Goal: Task Accomplishment & Management: Manage account settings

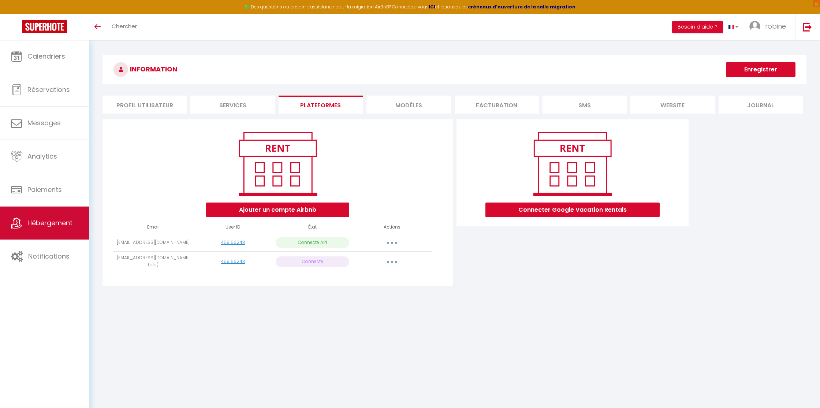
click at [46, 224] on span "Hébergement" at bounding box center [49, 222] width 45 height 9
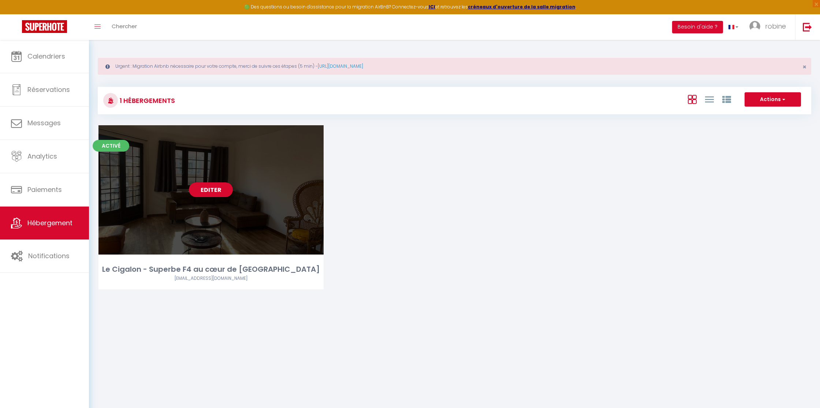
click at [203, 189] on link "Editer" at bounding box center [211, 189] width 44 height 15
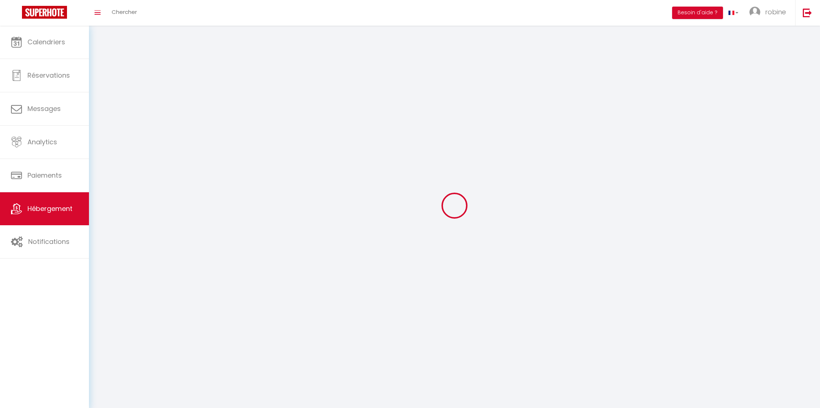
select select
select select "28"
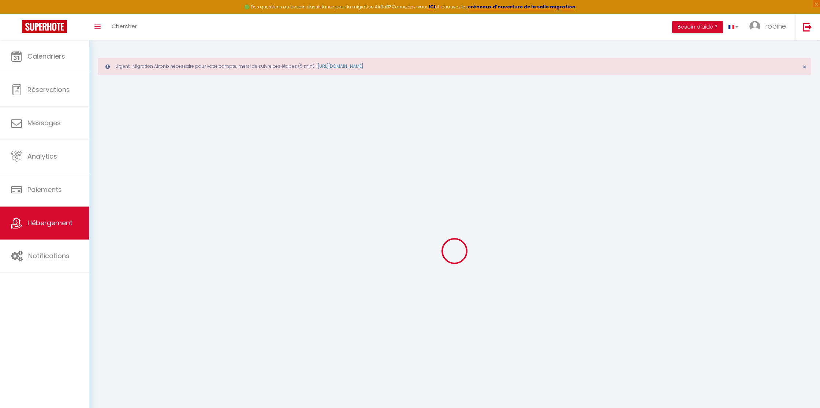
select select
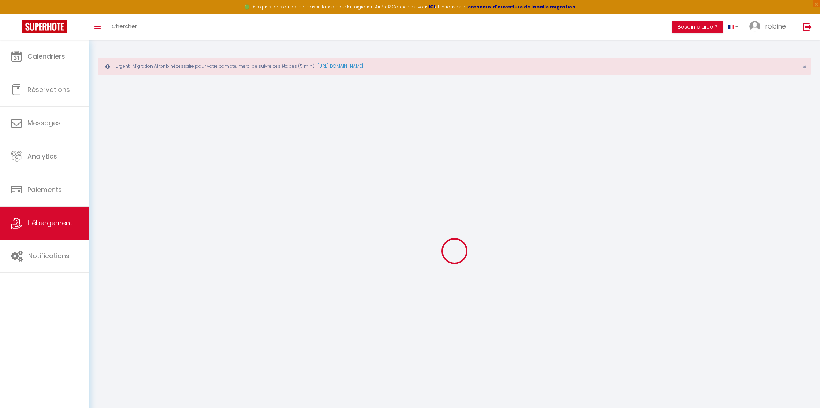
select select
checkbox input "false"
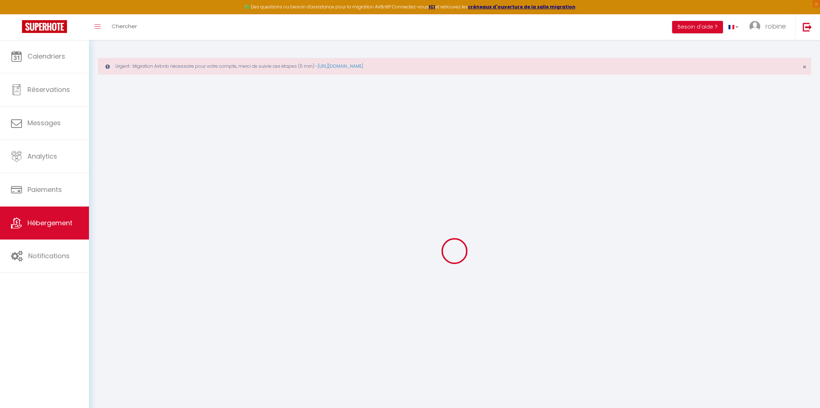
select select
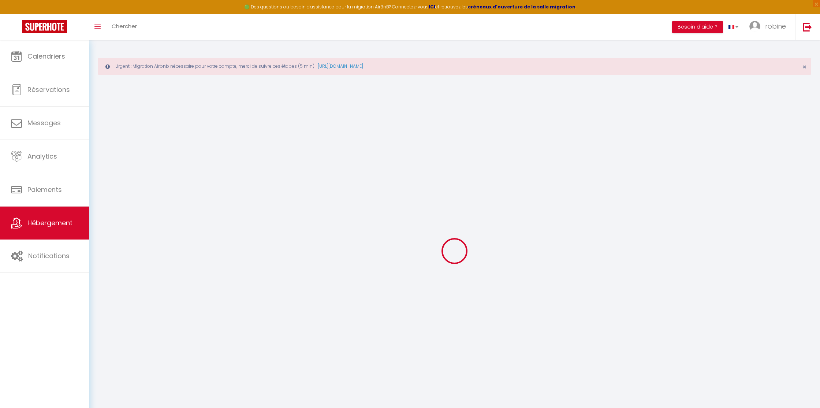
select select
checkbox input "false"
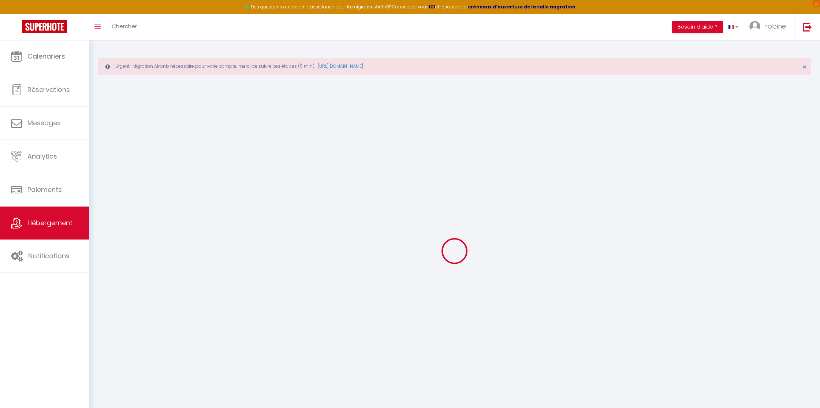
checkbox input "false"
select select
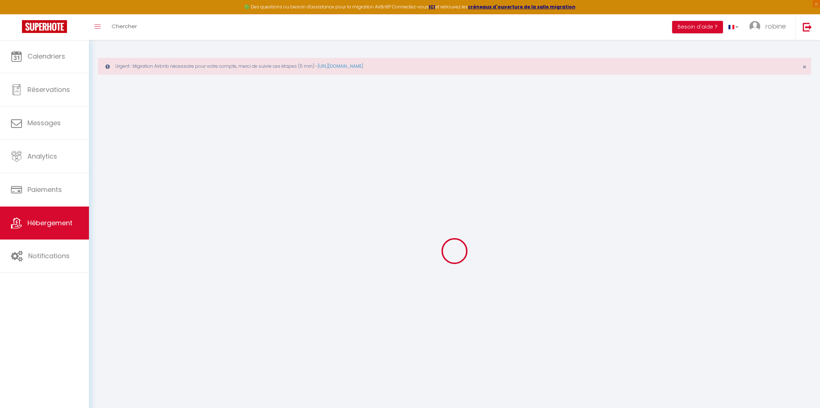
select select
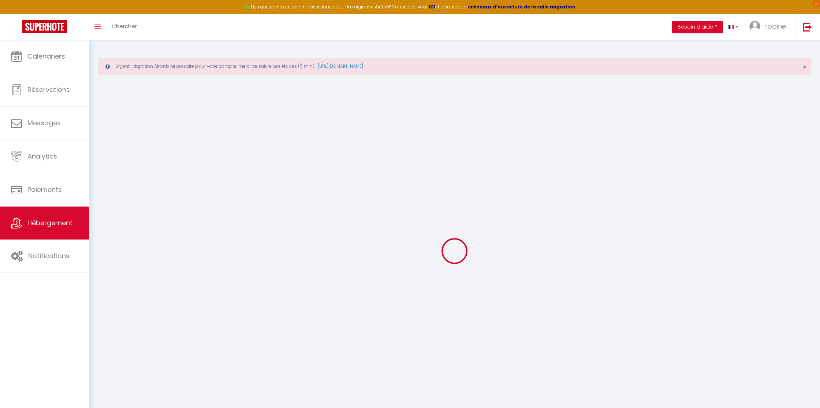
checkbox input "false"
select select
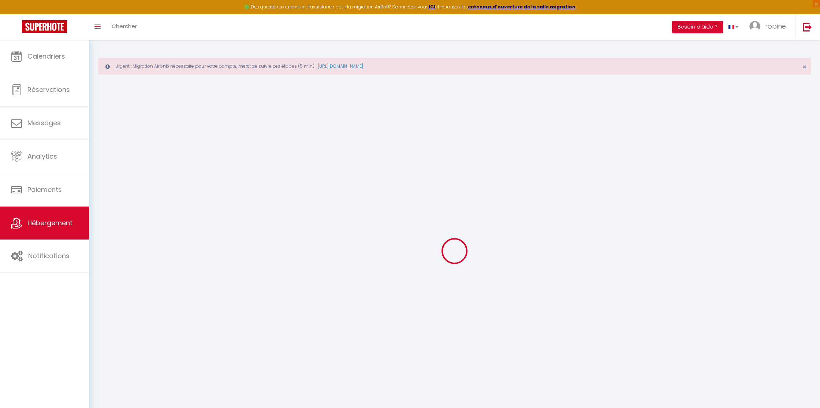
select select
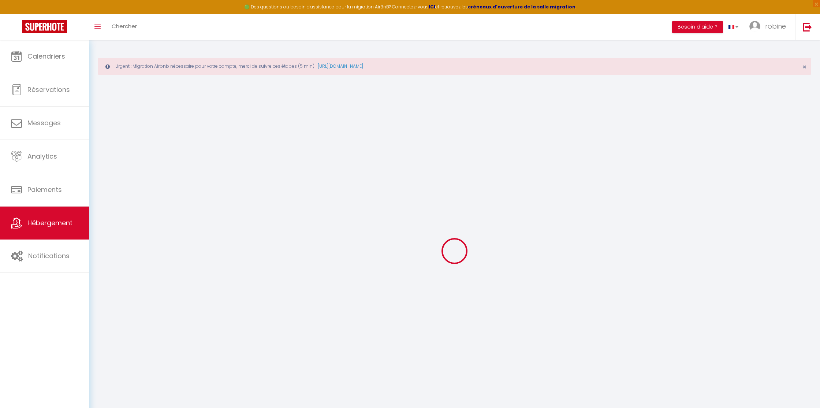
select select
checkbox input "false"
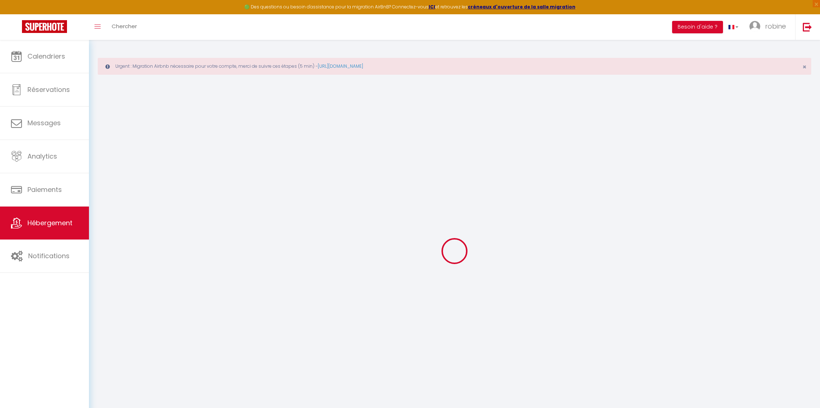
checkbox input "false"
select select
type input "Le Cigalon - Superbe F4 au cœur de [GEOGRAPHIC_DATA]"
type input "[PERSON_NAME] Et [PERSON_NAME]"
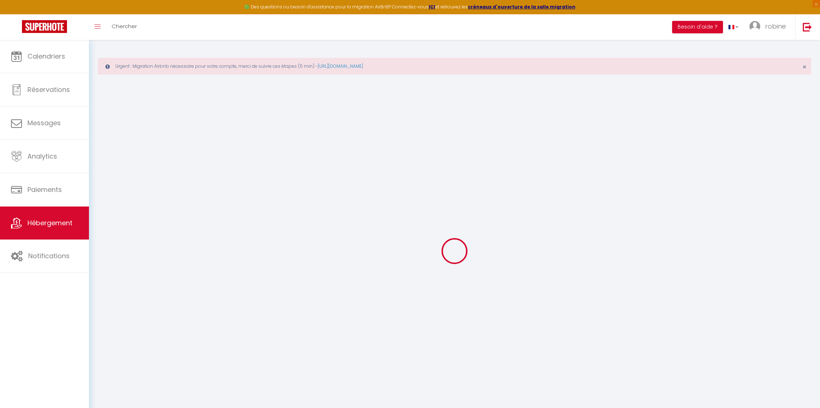
select select "8"
select select "3"
type input "84"
type input "15"
type input "69"
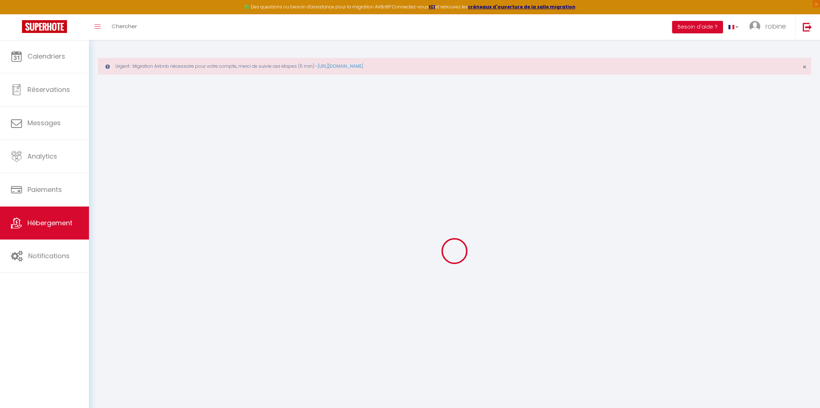
select select
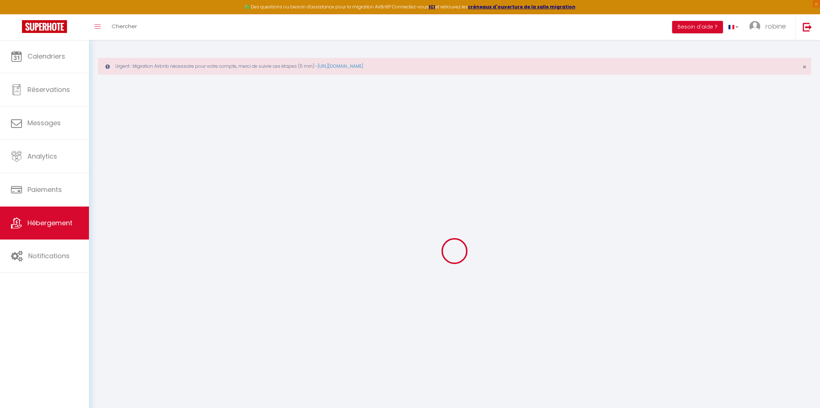
select select
type input "[STREET_ADDRESS][GEOGRAPHIC_DATA]"
type input "59240"
type input "[GEOGRAPHIC_DATA]"
type input "[EMAIL_ADDRESS][DOMAIN_NAME]"
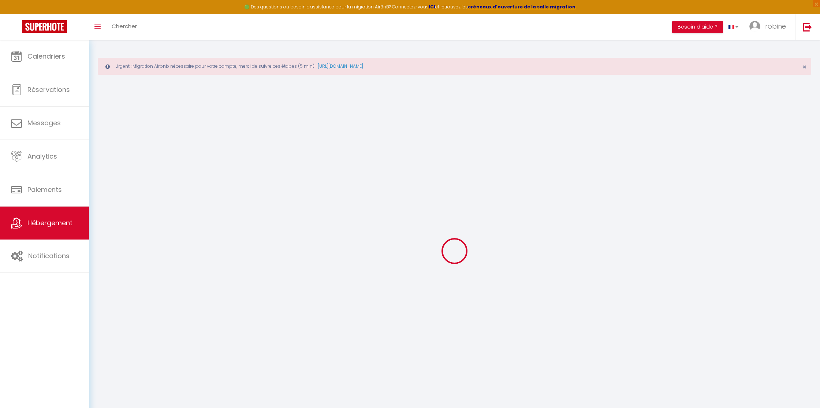
select select "3845"
checkbox input "false"
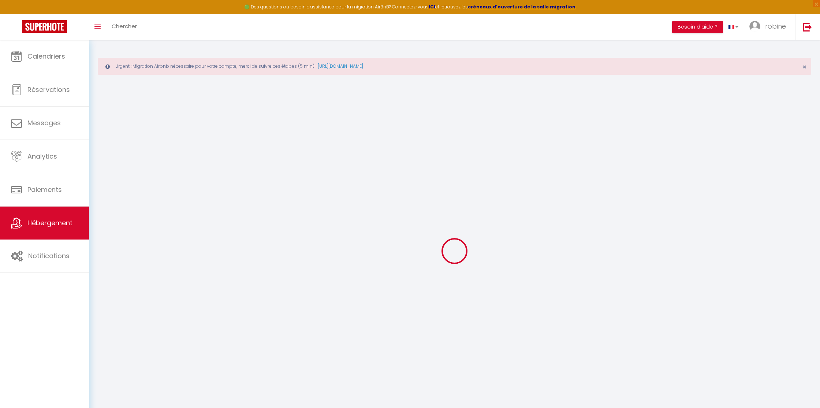
type input "0"
select select
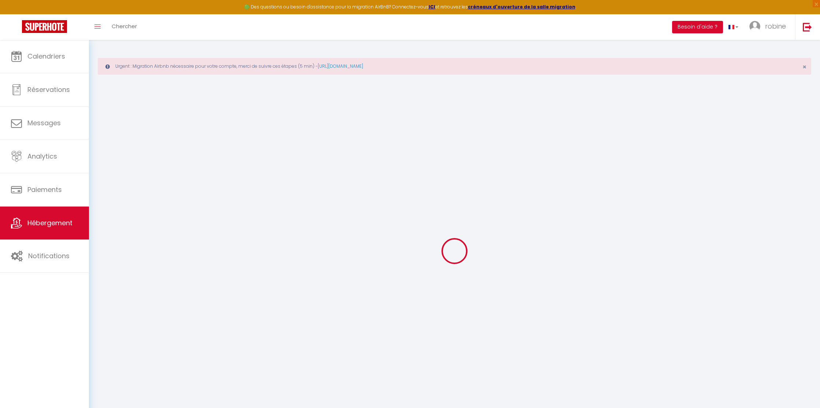
select select
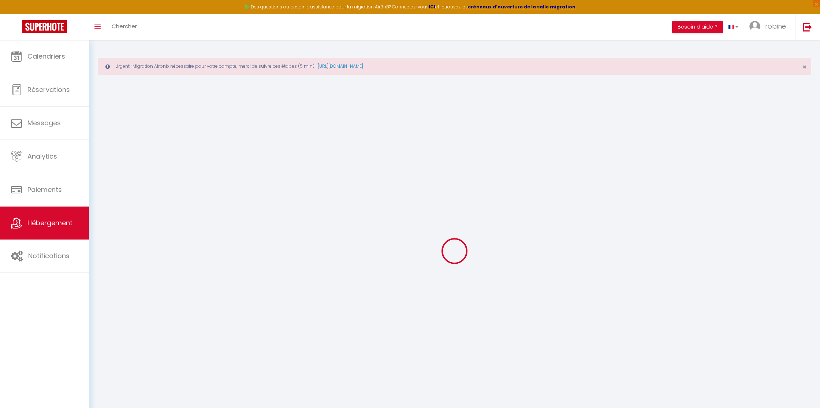
checkbox input "false"
select select
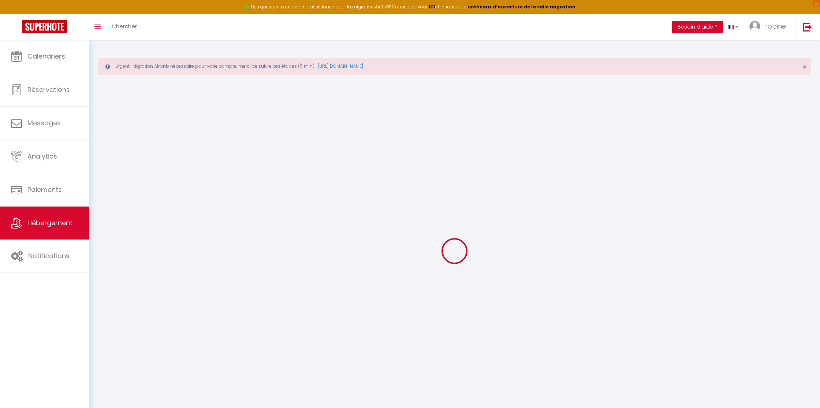
select select
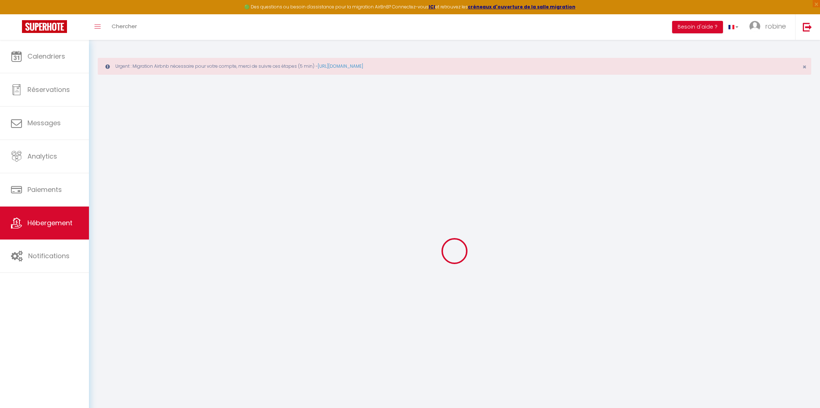
checkbox input "false"
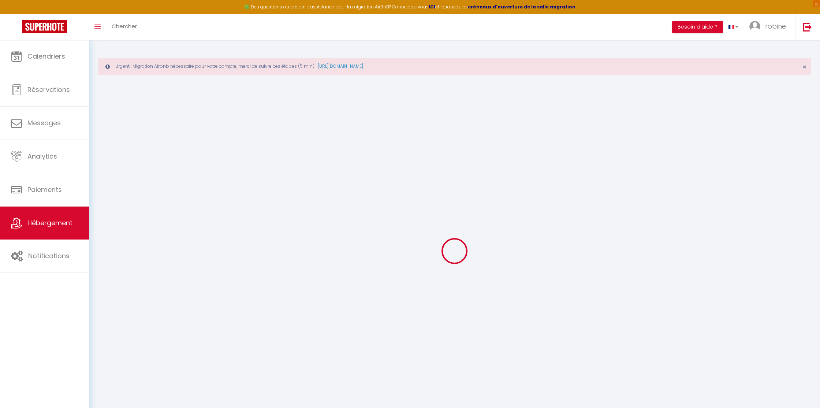
checkbox input "false"
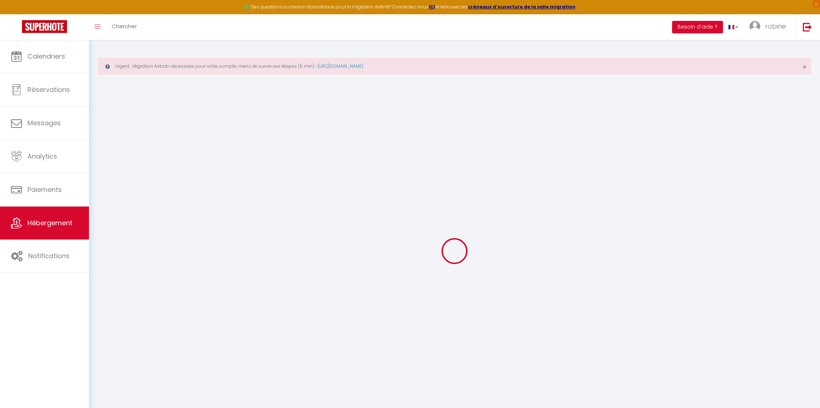
checkbox input "false"
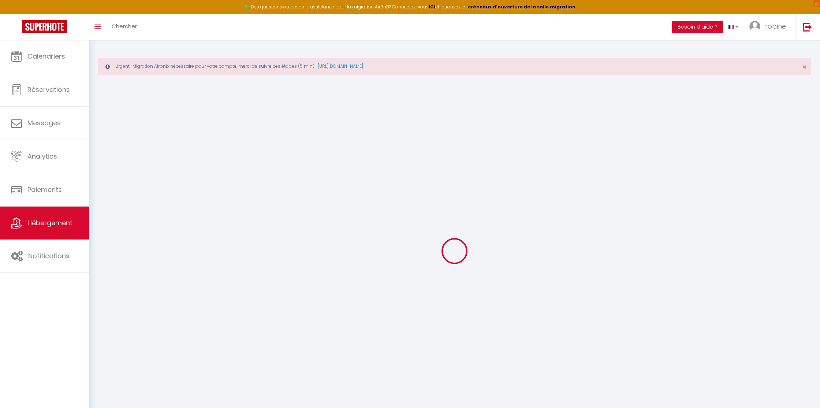
checkbox input "false"
select select "18:00"
select select
select select "12:00"
select select "30"
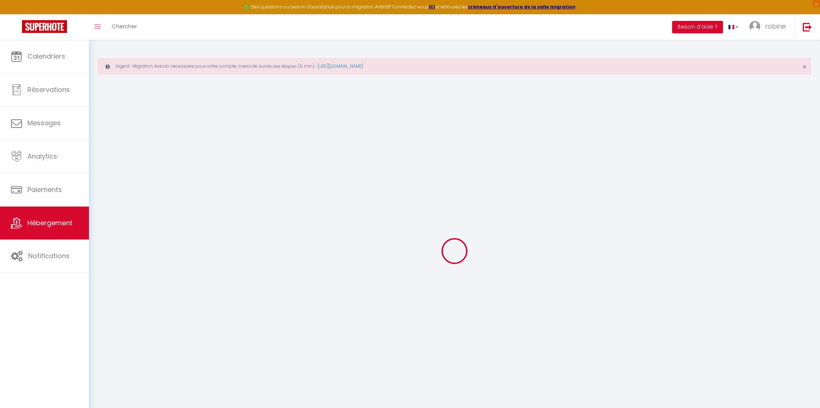
select select "60"
select select "21:00"
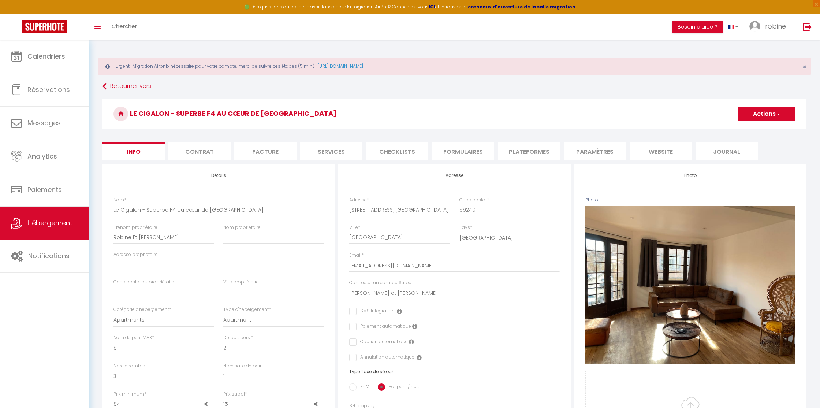
click at [526, 151] on li "Plateformes" at bounding box center [529, 151] width 62 height 18
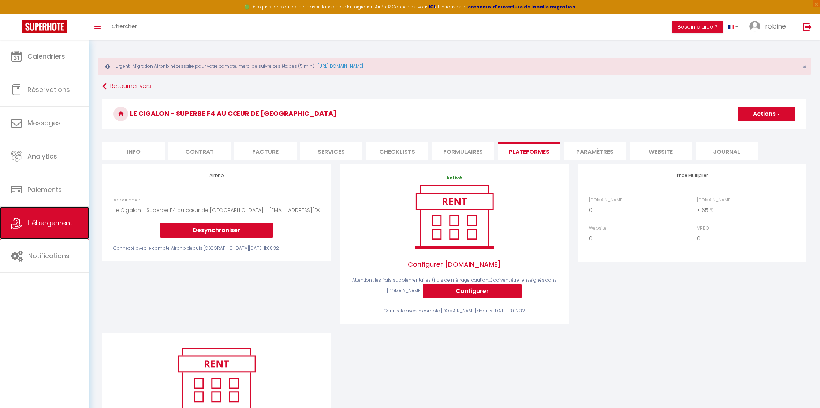
click at [47, 214] on link "Hébergement" at bounding box center [44, 222] width 89 height 33
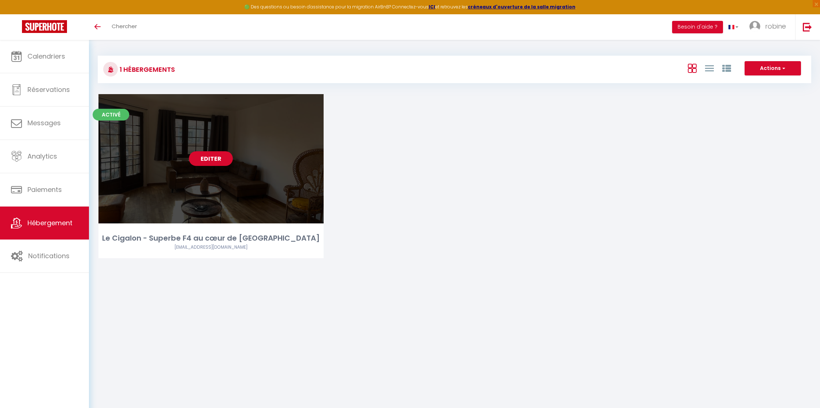
click at [203, 157] on link "Editer" at bounding box center [211, 158] width 44 height 15
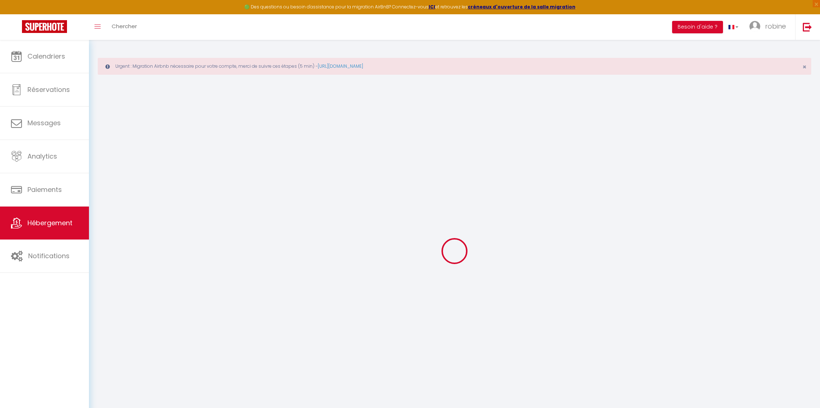
select select "2753-627264342536071739"
select select "+ 65 %"
checkbox input "false"
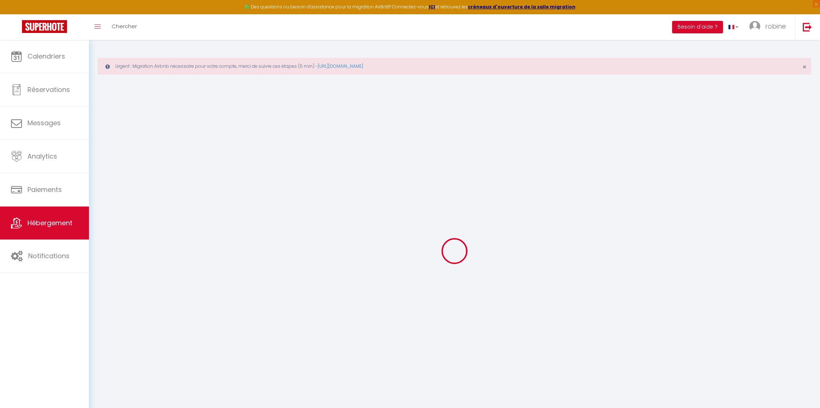
checkbox input "false"
select select "18:00"
select select
select select "12:00"
select select "30"
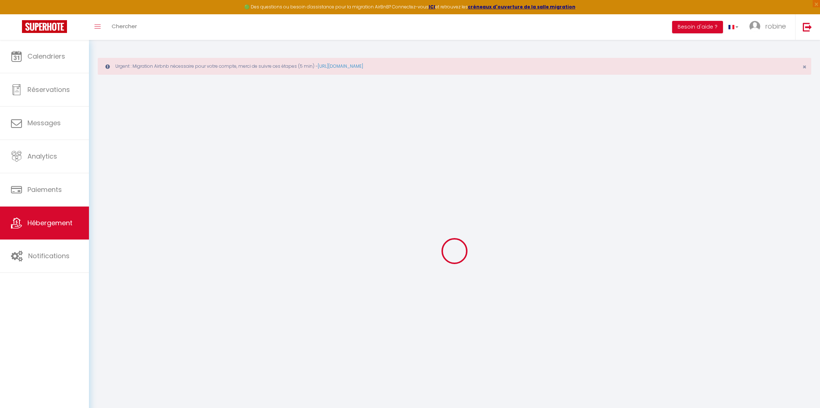
select select "60"
select select "21:00"
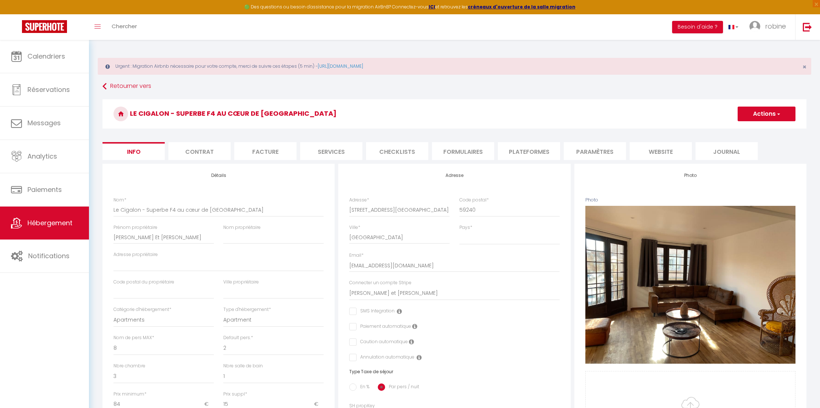
click at [518, 149] on li "Plateformes" at bounding box center [529, 151] width 62 height 18
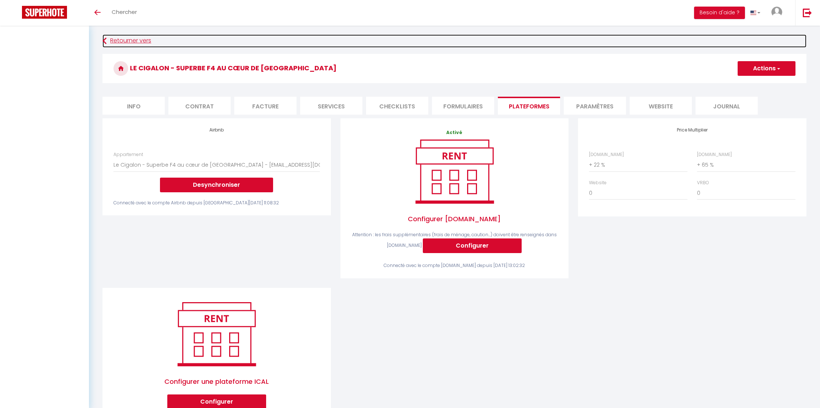
click at [119, 37] on link "Retourner vers" at bounding box center [454, 40] width 704 height 13
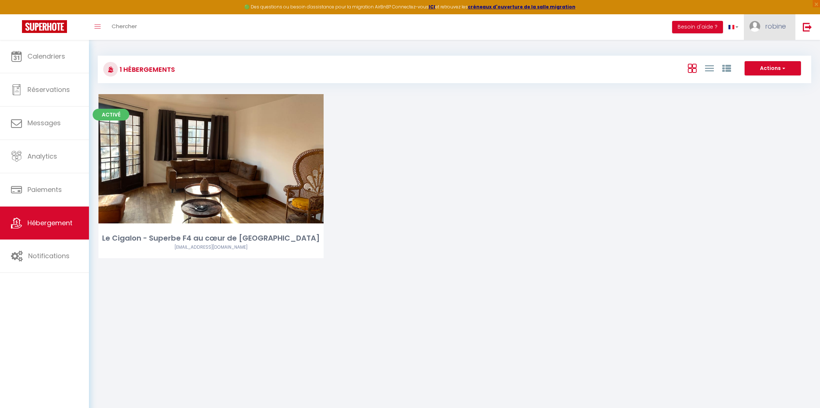
click at [775, 25] on span "robine" at bounding box center [775, 26] width 21 height 9
click at [772, 25] on span "robine" at bounding box center [775, 26] width 21 height 9
click at [769, 46] on link "Paramètres" at bounding box center [766, 51] width 54 height 12
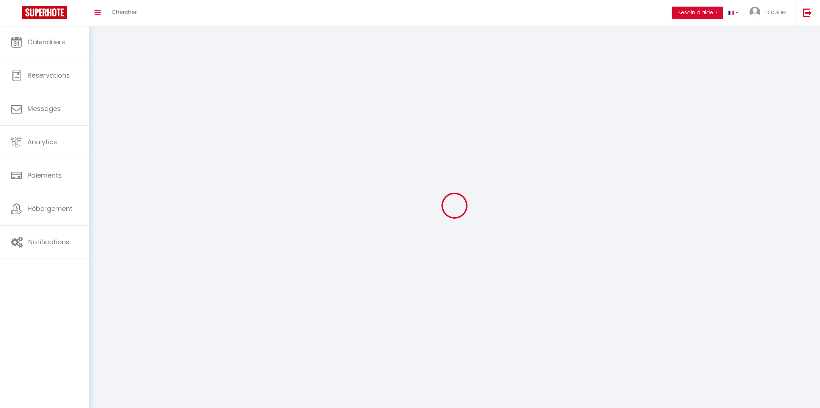
type input "robine"
type input "vanhille"
type input "0782287120"
type input "[STREET_ADDRESS][PERSON_NAME]"
type input "59240"
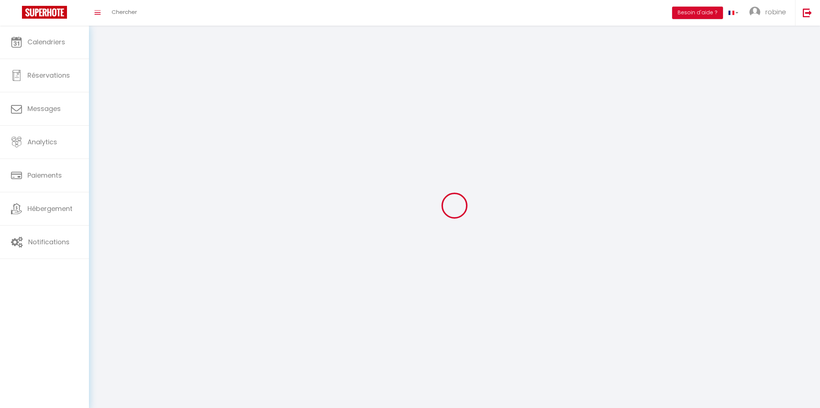
type input "dunkerque"
type input "260D5ugvpcJcHAJgTHaXU07MW"
type input "ZI5kT47cUxTPKIavMFXmyNGFj"
type input "https://app.superhote.com/#/get-available-rentals/ZI5kT47cUxTPKIavMFXmyNGFj"
type input "260D5ugvpcJcHAJgTHaXU07MW"
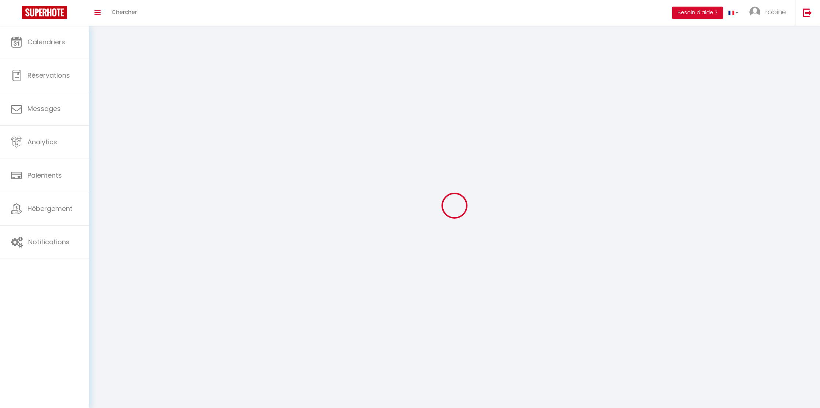
type input "ZI5kT47cUxTPKIavMFXmyNGFj"
type input "https://app.superhote.com/#/get-available-rentals/ZI5kT47cUxTPKIavMFXmyNGFj"
select select "1"
select select "28"
select select "fr"
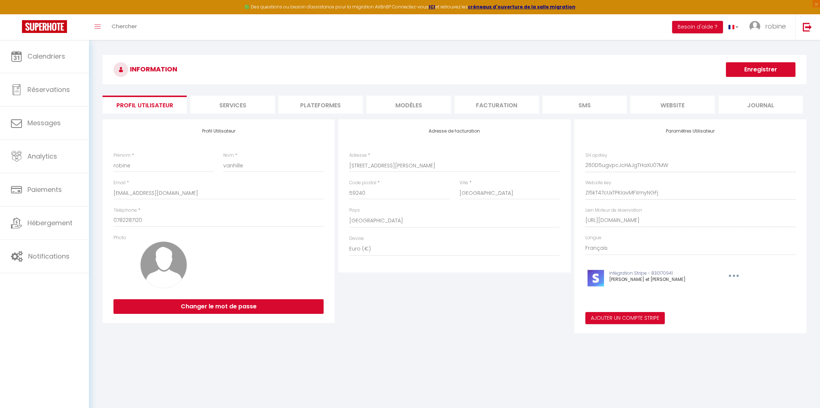
click at [325, 101] on li "Plateformes" at bounding box center [321, 105] width 84 height 18
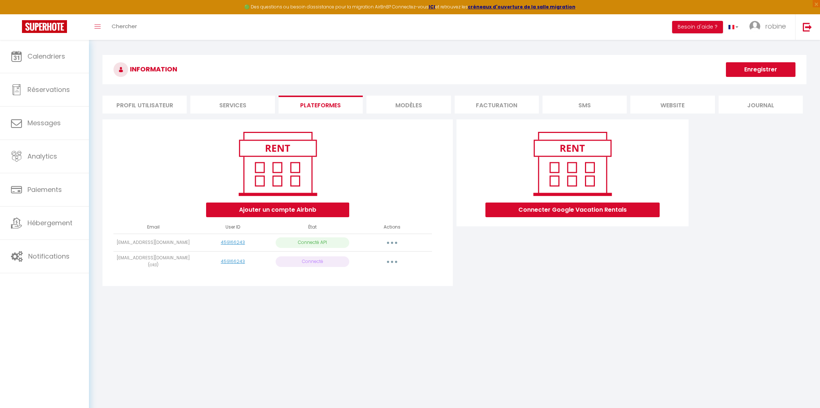
click at [386, 242] on button "button" at bounding box center [392, 243] width 20 height 12
click at [371, 256] on link "Importer les appartements" at bounding box center [359, 259] width 81 height 12
select select "18686"
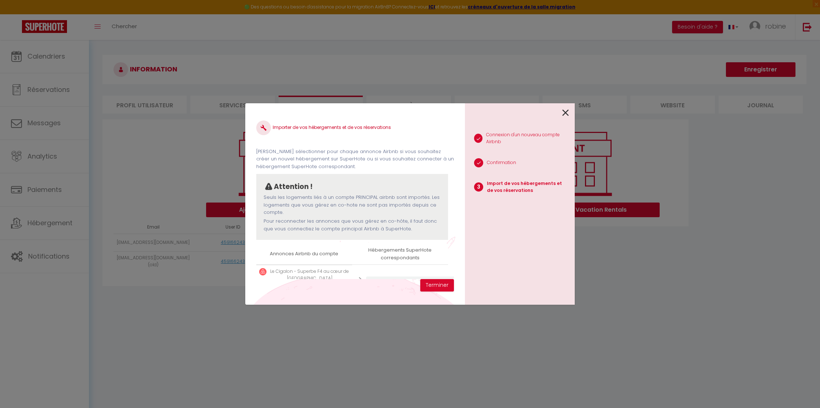
scroll to position [29, 0]
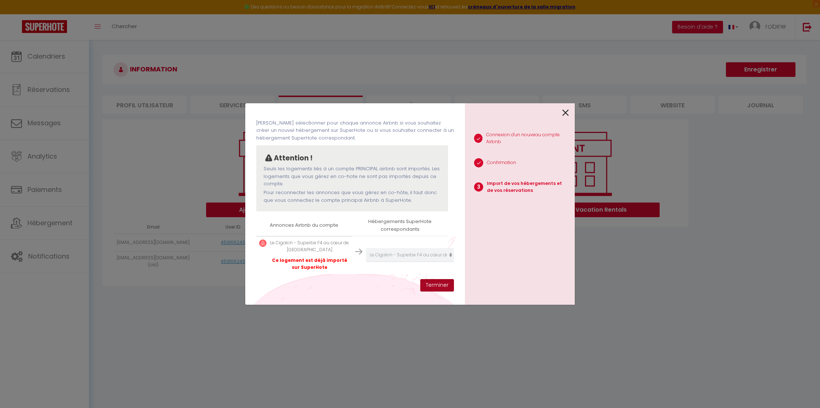
click at [439, 286] on button "Terminer" at bounding box center [437, 285] width 34 height 12
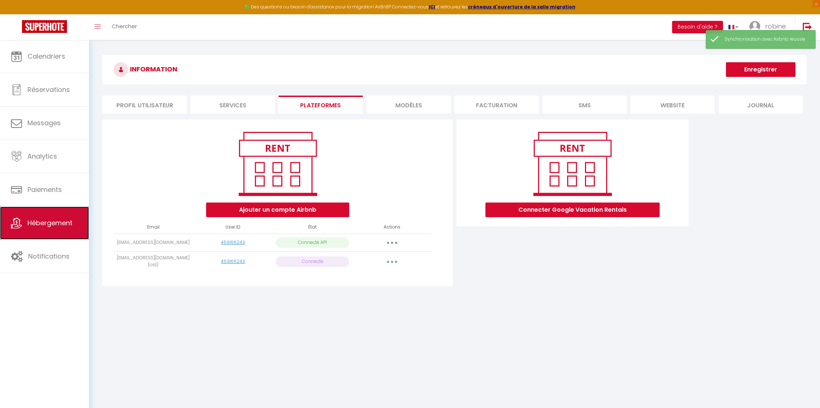
click at [56, 223] on span "Hébergement" at bounding box center [49, 222] width 45 height 9
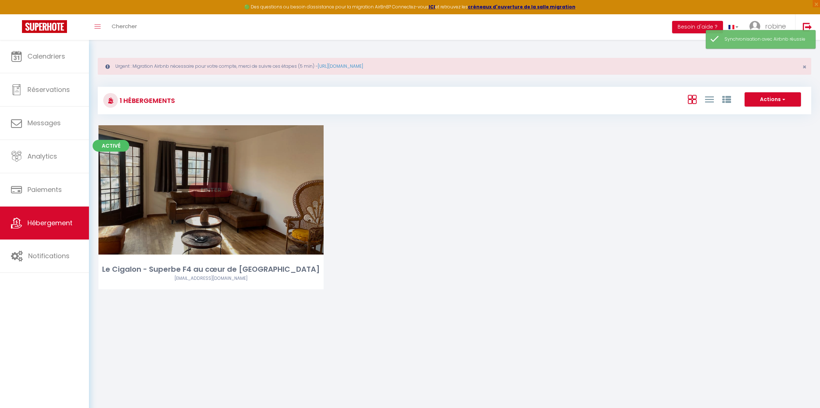
click at [228, 187] on link "Editer" at bounding box center [211, 189] width 44 height 15
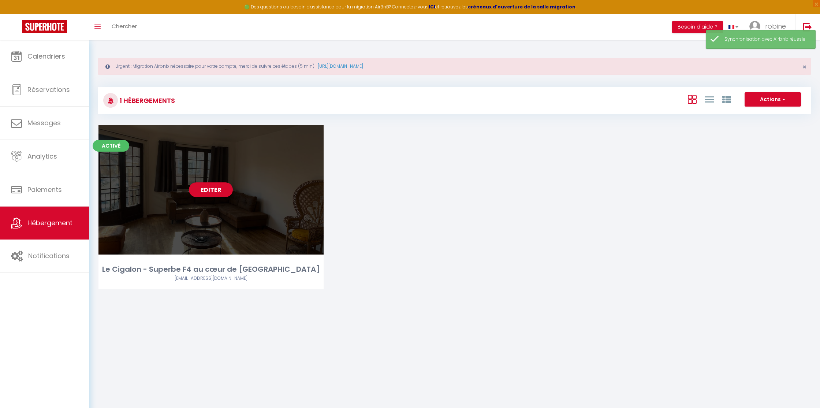
click at [210, 182] on div "Editer" at bounding box center [210, 189] width 225 height 129
click at [211, 186] on link "Editer" at bounding box center [211, 189] width 44 height 15
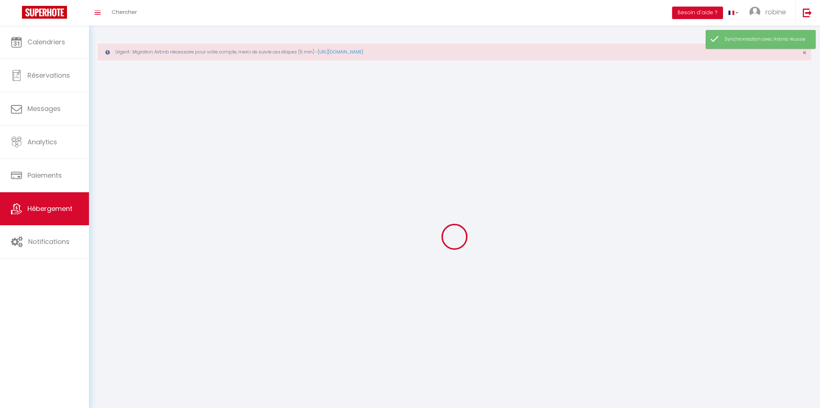
click at [211, 186] on div at bounding box center [454, 237] width 713 height 342
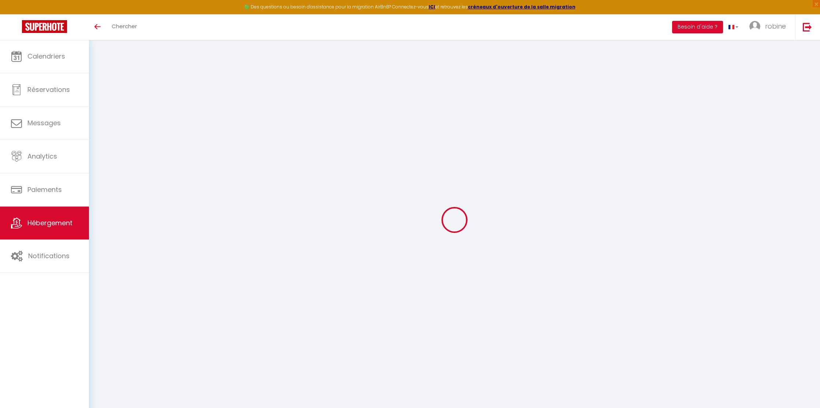
select select "2753-627264342536071739"
select select "+ 22 %"
select select "+ 65 %"
select select
checkbox input "false"
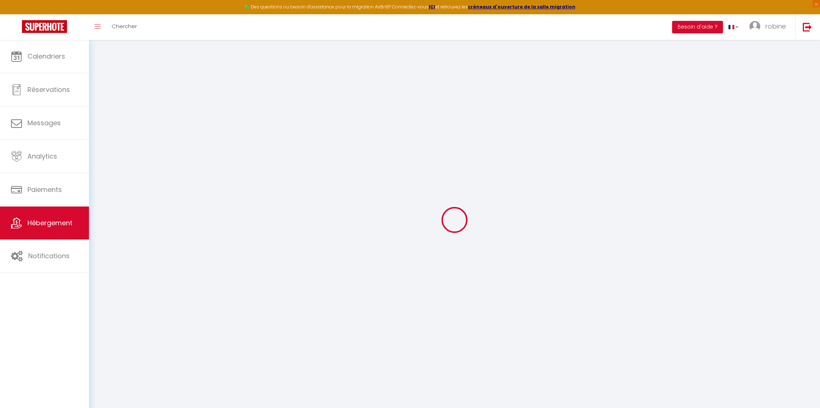
checkbox input "false"
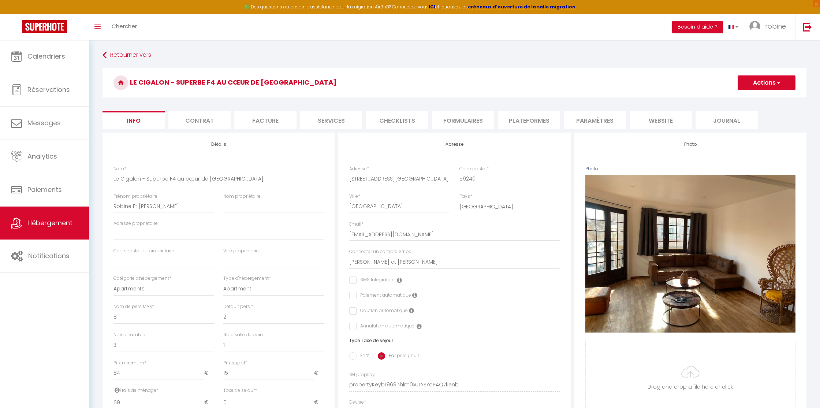
click at [525, 119] on li "Plateformes" at bounding box center [529, 120] width 62 height 18
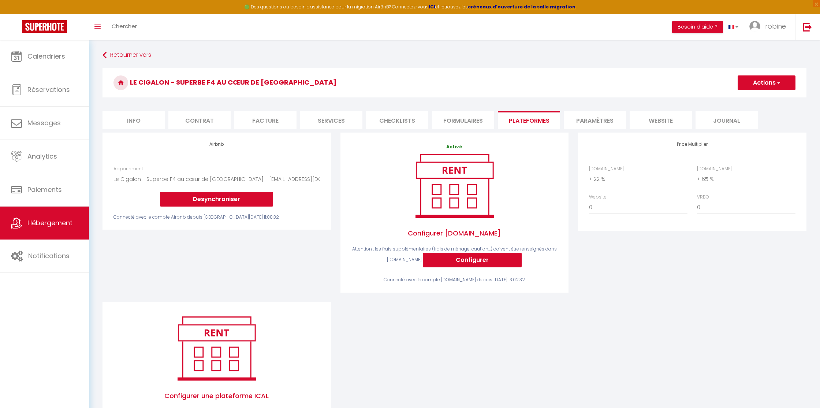
drag, startPoint x: 189, startPoint y: 215, endPoint x: 296, endPoint y: 220, distance: 107.0
click at [296, 220] on div "Connecté avec le compte Airbnb depuis [GEOGRAPHIC_DATA][DATE] 11:08:32" at bounding box center [216, 217] width 206 height 7
click at [235, 268] on div "Airbnb Appartement Le Cigalon - Superbe F4 au cœur de Malo-les-bains - rf.vanhi…" at bounding box center [217, 216] width 238 height 169
click at [382, 329] on div "Airbnb Appartement Le Cigalon - Superbe F4 au cœur de Malo-les-bains - rf.vanhi…" at bounding box center [454, 286] width 713 height 309
click at [809, 27] on img at bounding box center [807, 26] width 9 height 9
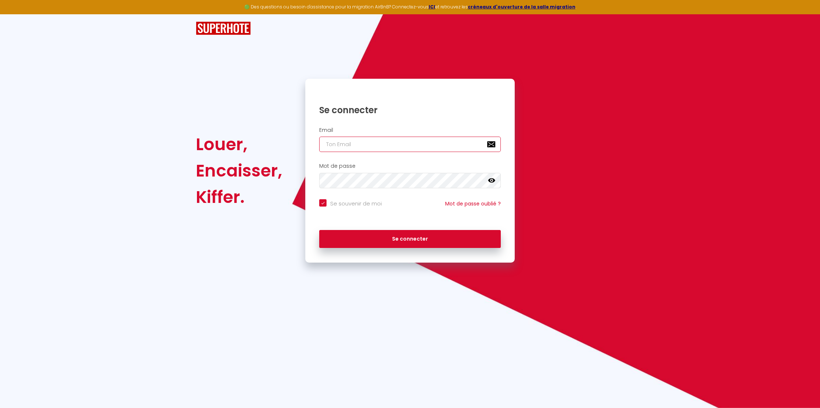
click at [362, 145] on input "email" at bounding box center [410, 144] width 182 height 15
paste input "contact@adrconciergerie.fr"
type input "contact@adrconciergerie.fr"
checkbox input "true"
type input "contact@adrconciergerie.fr"
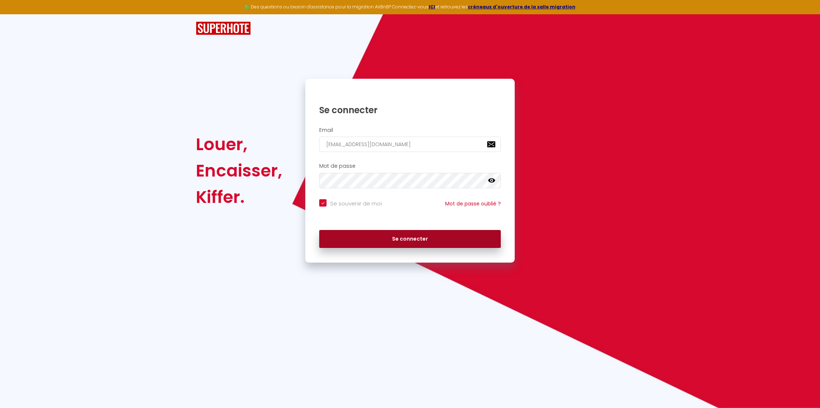
click at [378, 239] on button "Se connecter" at bounding box center [410, 239] width 182 height 18
checkbox input "true"
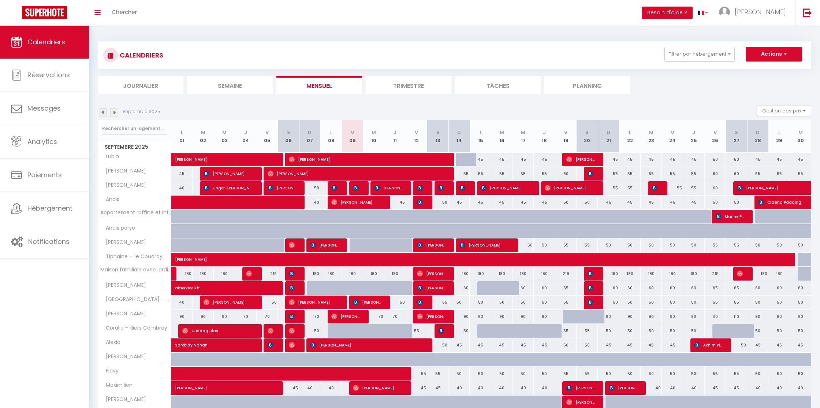
click at [770, 11] on span "Adeline" at bounding box center [760, 11] width 51 height 9
click at [762, 37] on link "Paramètres" at bounding box center [766, 36] width 54 height 12
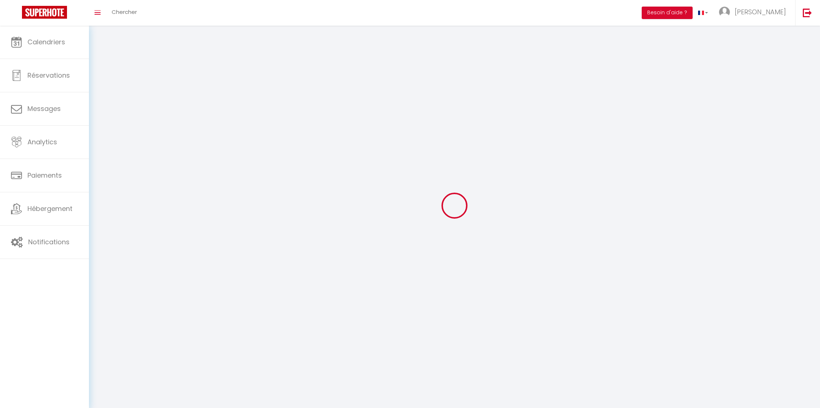
type input "Adeline"
type input "Santerre"
type input "0601731284"
type input "16 rue de la Croix Blanche"
type input "28000"
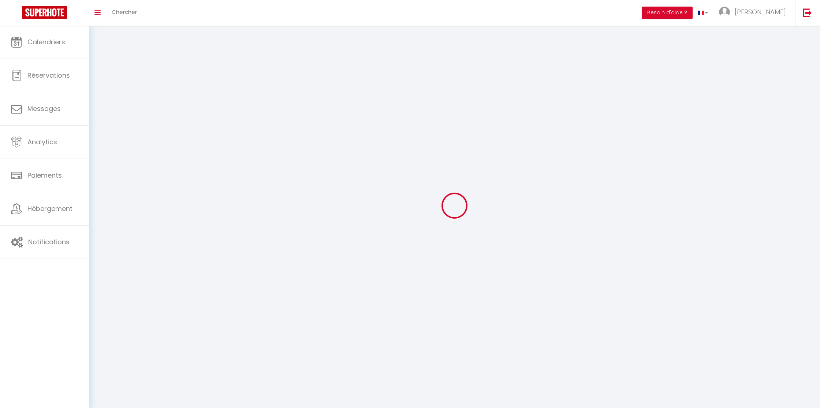
type input "Chartres"
type input "aofQTnGkqzLZAZ3dVNcNfNEFL"
type input "2bFSNBto9bnUaTvarohCE1iGC"
type input "https://app.superhote.com/#/get-available-rentals/2bFSNBto9bnUaTvarohCE1iGC"
select select "28"
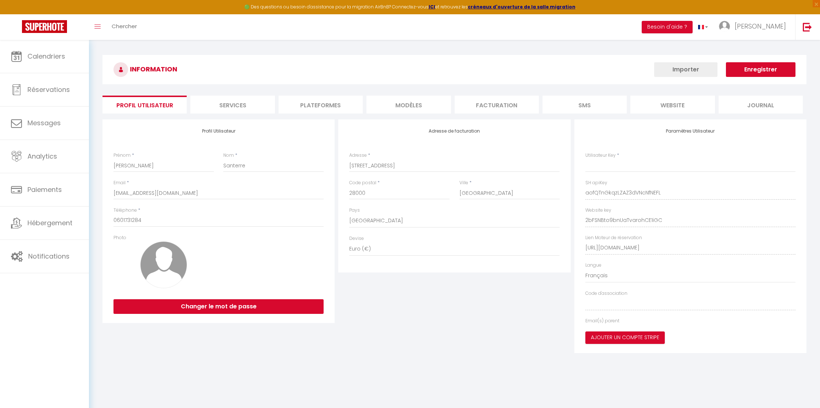
type input "aofQTnGkqzLZAZ3dVNcNfNEFL"
type input "2bFSNBto9bnUaTvarohCE1iGC"
type input "https://app.superhote.com/#/get-available-rentals/2bFSNBto9bnUaTvarohCE1iGC"
select select "fr"
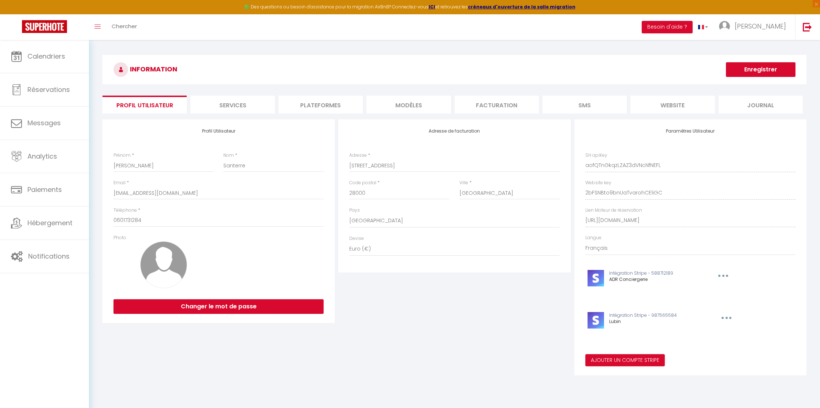
click at [335, 101] on li "Plateformes" at bounding box center [321, 105] width 84 height 18
